Goal: Task Accomplishment & Management: Manage account settings

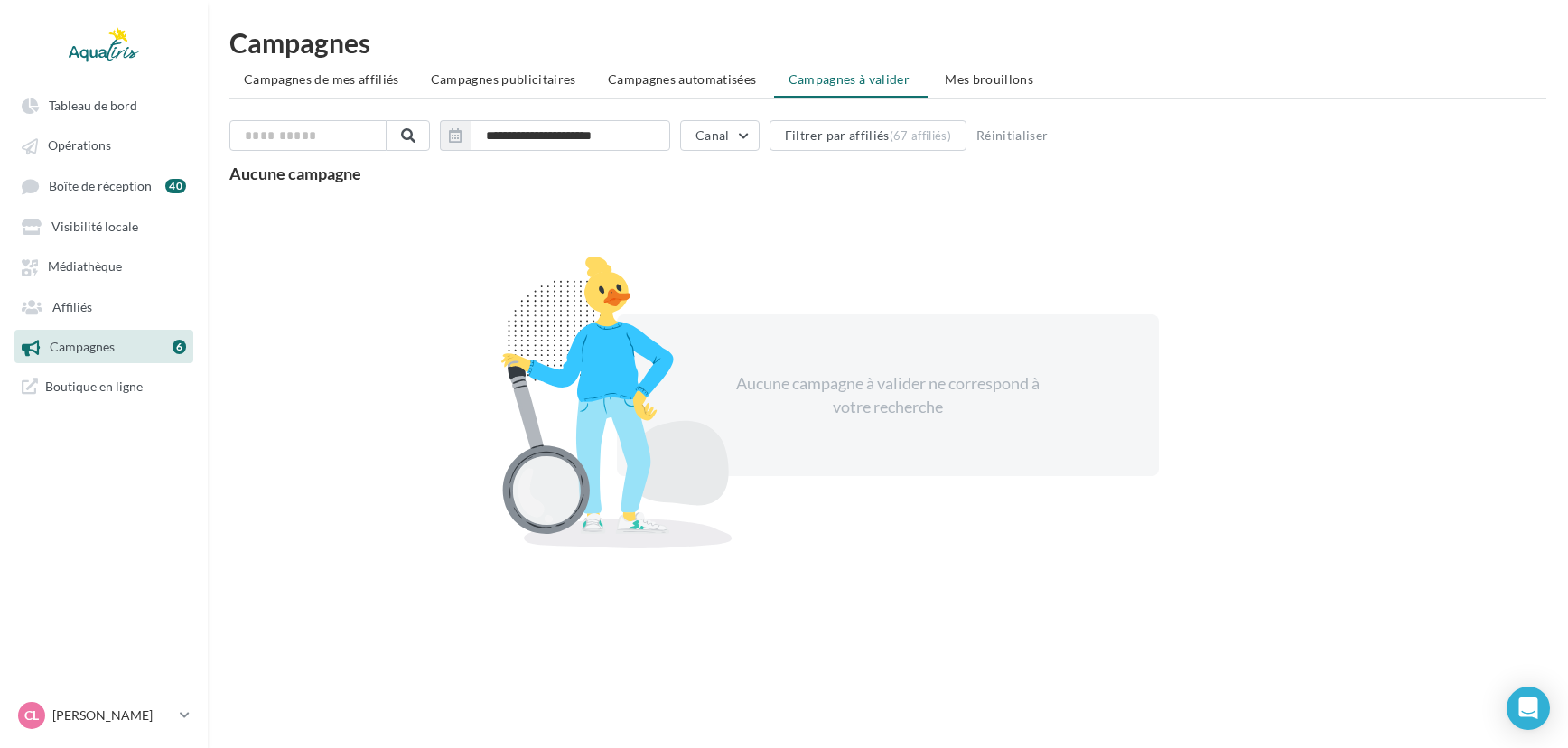
scroll to position [28, 0]
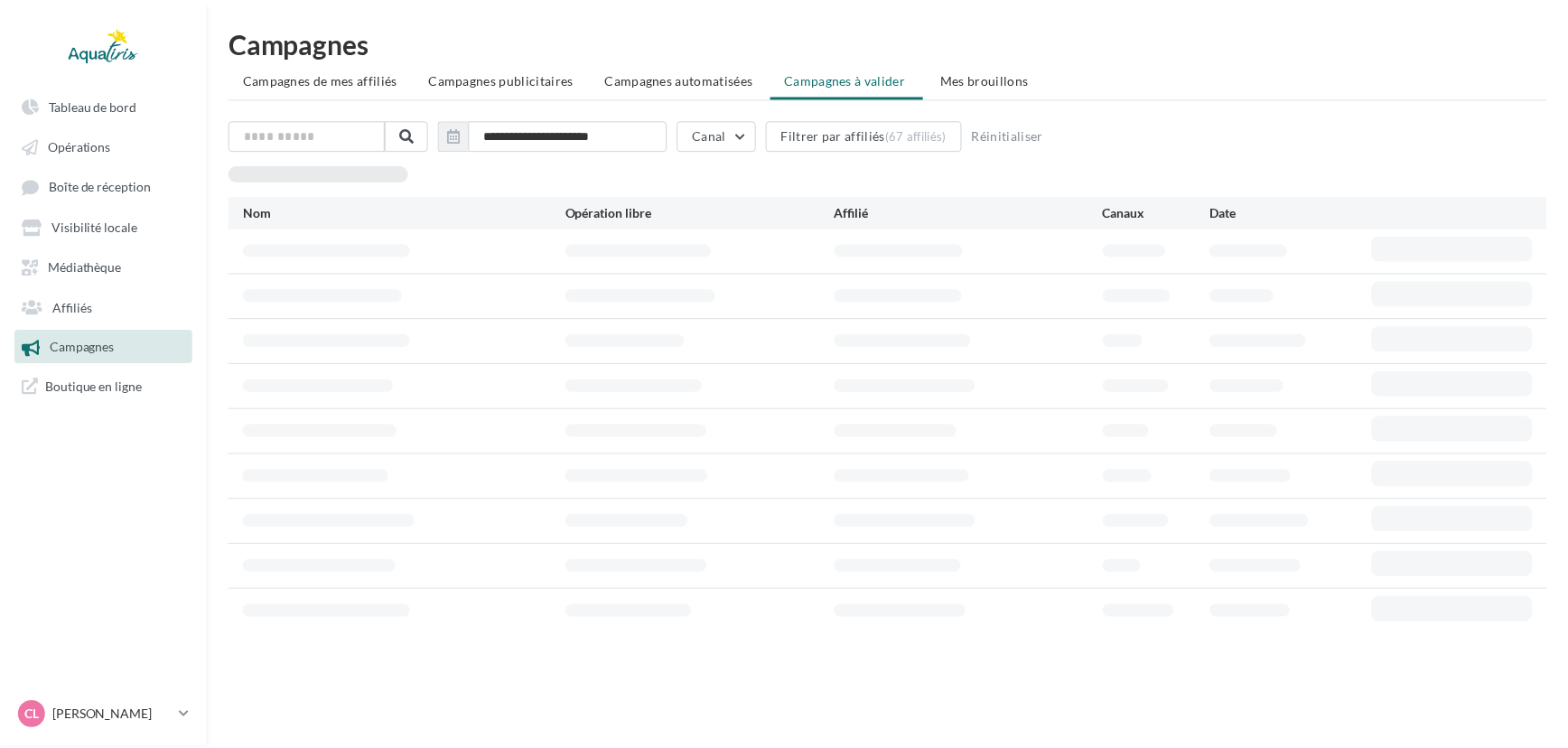
scroll to position [28, 0]
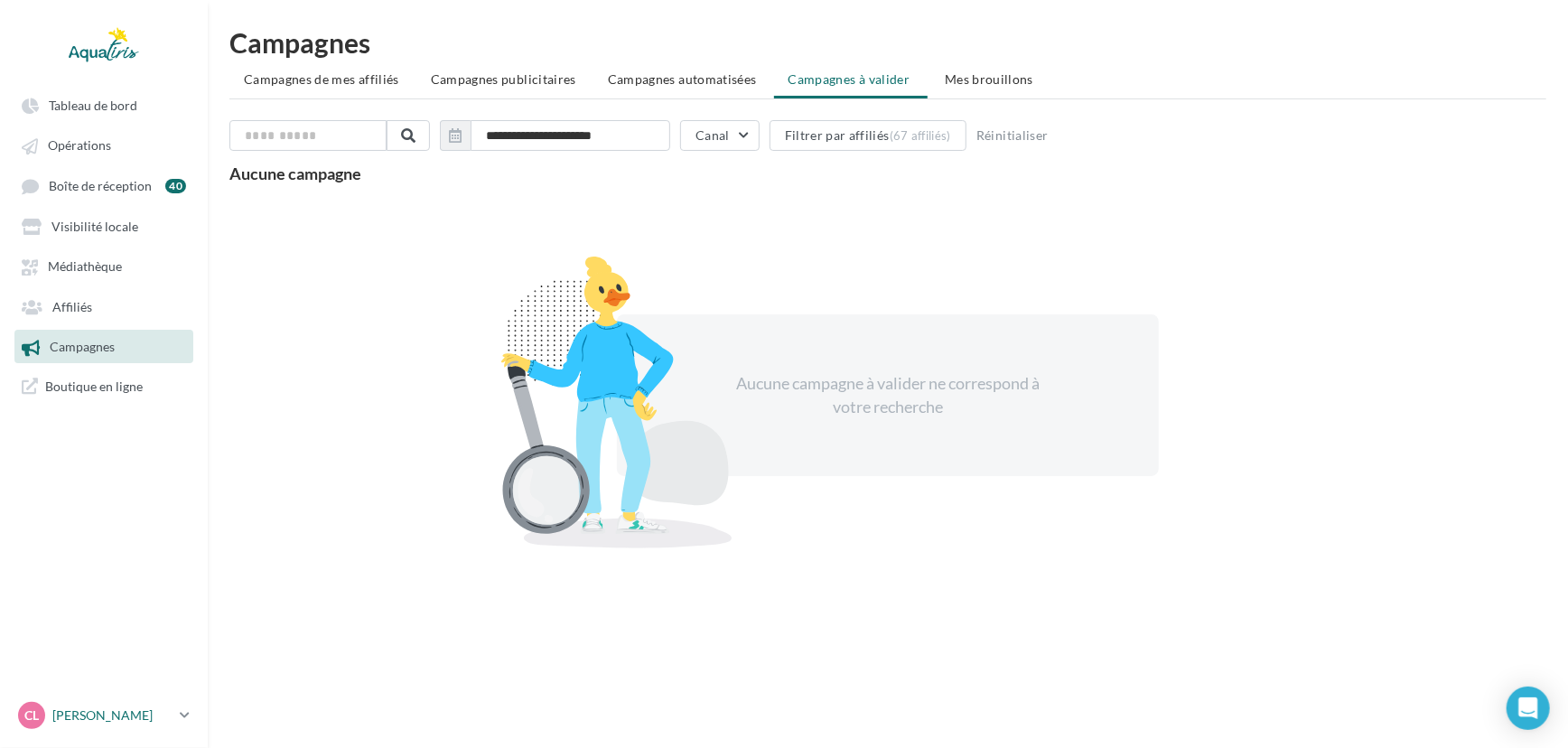
click at [144, 726] on div "CL [PERSON_NAME] [EMAIL_ADDRESS][DOMAIN_NAME]" at bounding box center [95, 715] width 154 height 27
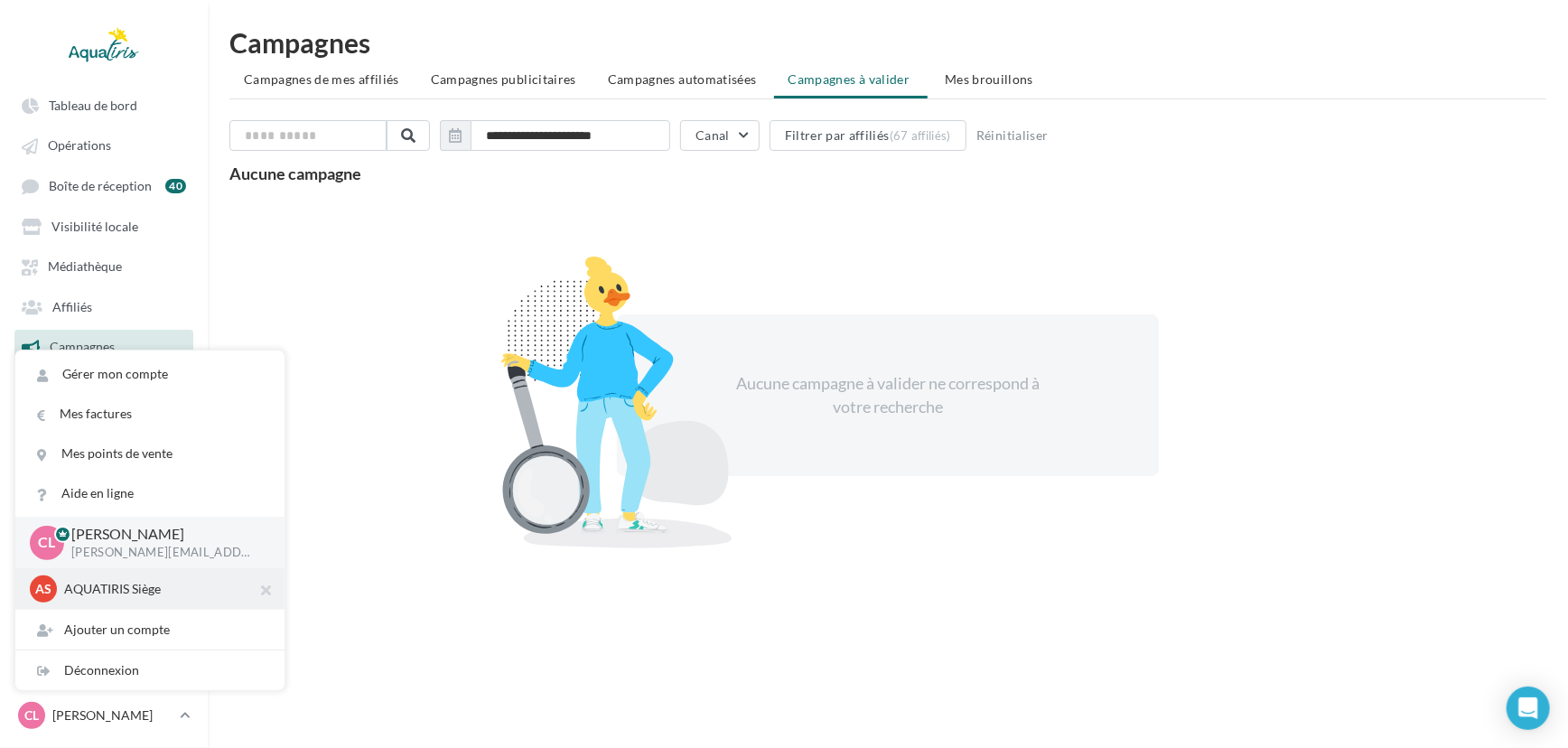
click at [125, 579] on div "AS AQUATIRIS Siège Steeve_Tessier" at bounding box center [150, 589] width 241 height 27
